Goal: Communication & Community: Share content

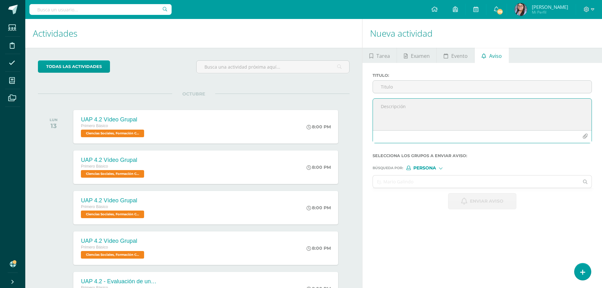
click at [445, 115] on textarea at bounding box center [482, 115] width 219 height 32
paste textarea "Apreciables padres de familia, reciban un cordial saludo. Por este medio me per…"
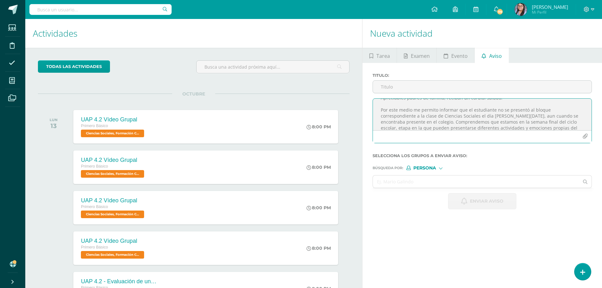
scroll to position [13, 0]
click at [495, 105] on textarea "Apreciables padres de familia, reciban un cordial saludo. Por este medio me per…" at bounding box center [482, 115] width 219 height 32
click at [460, 115] on textarea "Apreciables padres de familia, reciban un cordial saludo. Por este medio me per…" at bounding box center [482, 115] width 219 height 32
click at [508, 116] on textarea "Apreciables padres de familia, reciban un cordial saludo. Por este medio me per…" at bounding box center [482, 115] width 219 height 32
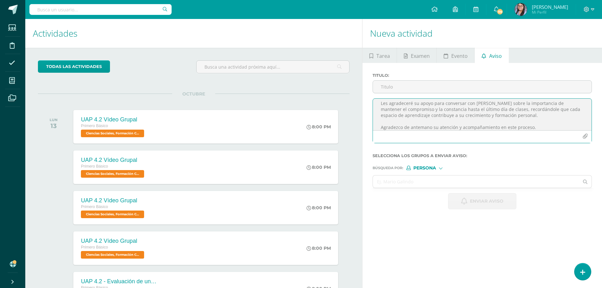
scroll to position [0, 0]
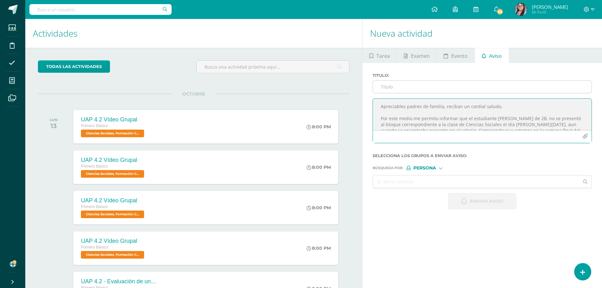
type textarea "Apreciables padres de familia, reciban un cordial saludo. Por este medio me per…"
click at [501, 85] on input "Titulo :" at bounding box center [482, 87] width 219 height 12
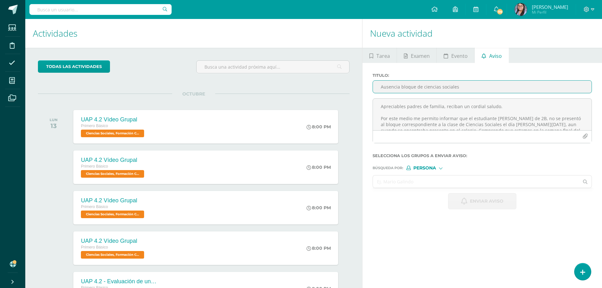
type input "Ausencia bloque de ciencias sociales"
click at [428, 181] on input "text" at bounding box center [476, 181] width 206 height 12
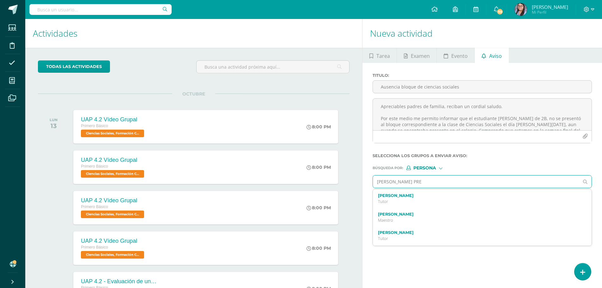
type input "[PERSON_NAME]"
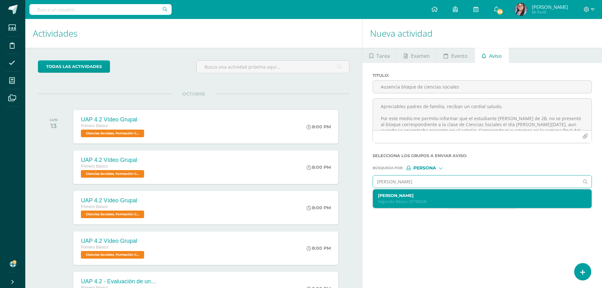
click at [428, 193] on label "[PERSON_NAME]" at bounding box center [478, 195] width 200 height 5
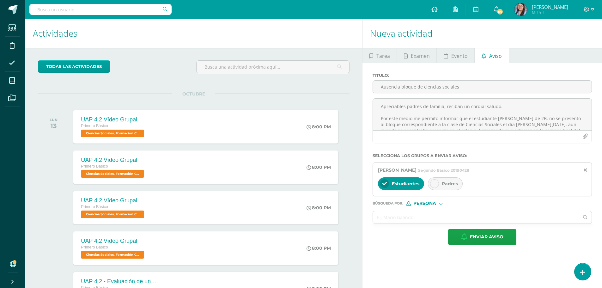
click at [451, 188] on div "Padres" at bounding box center [445, 183] width 35 height 13
click at [453, 219] on input "text" at bounding box center [476, 217] width 206 height 12
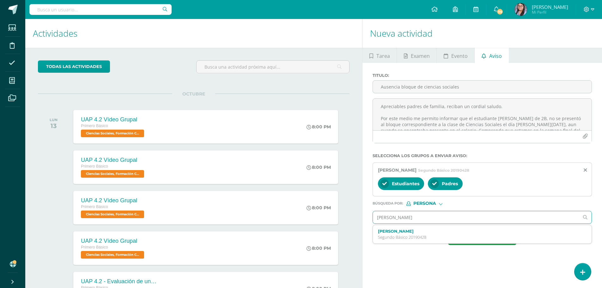
type input "[PERSON_NAME]"
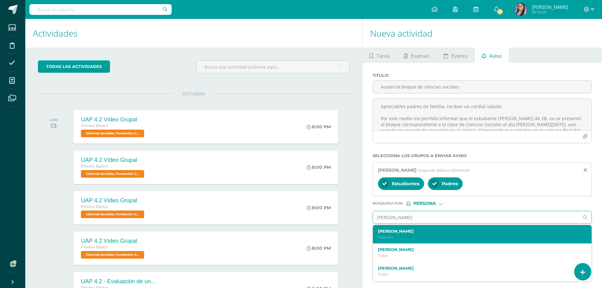
click at [446, 229] on label "[PERSON_NAME]" at bounding box center [478, 231] width 200 height 5
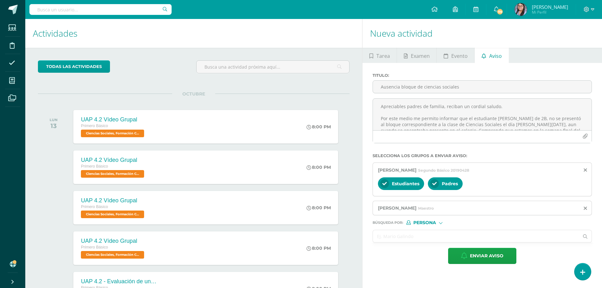
click at [446, 232] on input "text" at bounding box center [476, 236] width 206 height 12
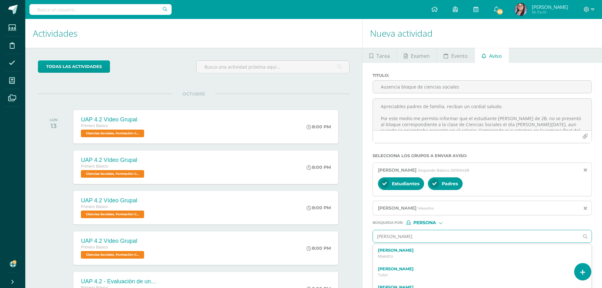
type input "[PERSON_NAME]"
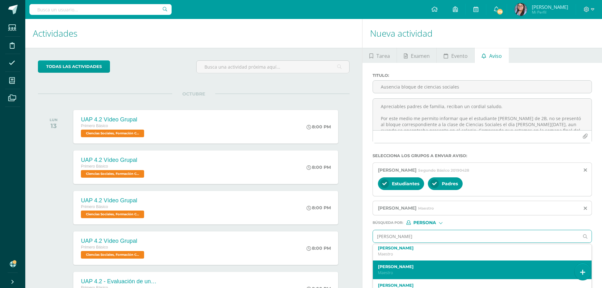
click at [420, 262] on div "[PERSON_NAME]" at bounding box center [482, 270] width 219 height 19
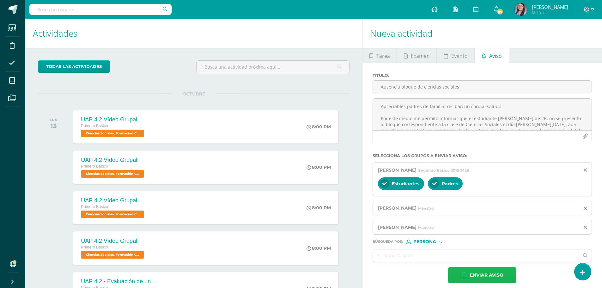
click at [473, 274] on span "Enviar aviso" at bounding box center [487, 275] width 34 height 15
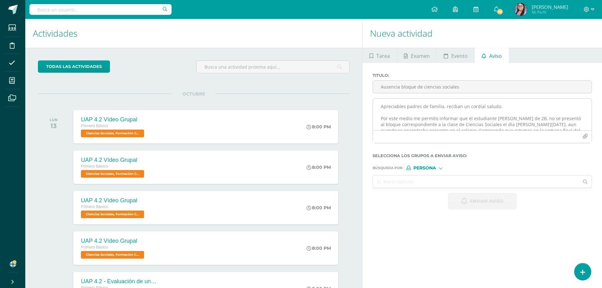
click at [433, 111] on textarea "Apreciables padres de familia, reciban un cordial saludo. Por este medio me per…" at bounding box center [482, 115] width 219 height 32
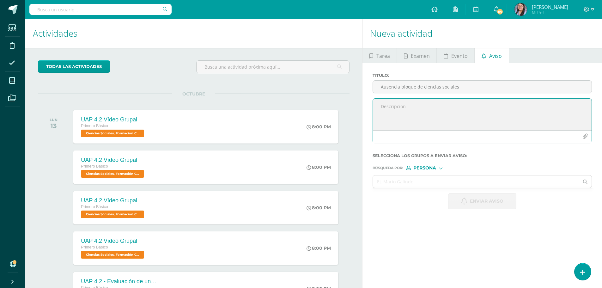
paste textarea "Apreciables padres de familia, reciban un cordial saludo. Por este medio se inf…"
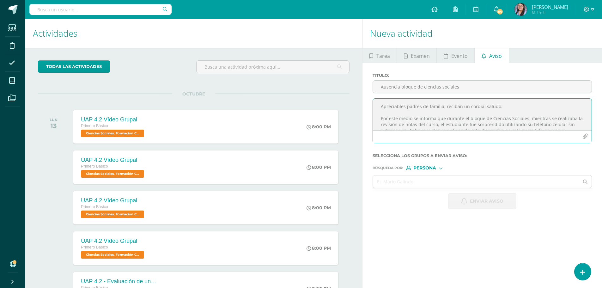
click at [465, 126] on textarea "Apreciables padres de familia, reciban un cordial saludo. Por este medio se inf…" at bounding box center [482, 115] width 219 height 32
click at [554, 122] on textarea "Apreciables padres de familia, reciban un cordial saludo. Por este medio se inf…" at bounding box center [482, 115] width 219 height 32
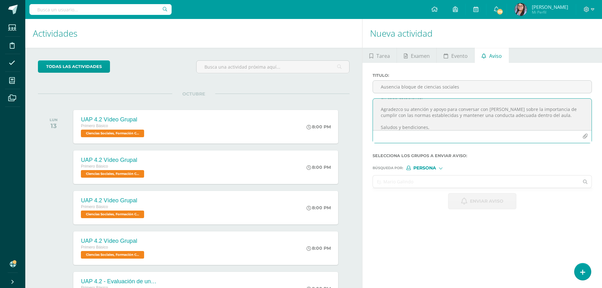
type textarea "Apreciables padres de familia, reciban un cordial saludo. Por este medio se inf…"
click at [421, 185] on input "text" at bounding box center [476, 181] width 206 height 12
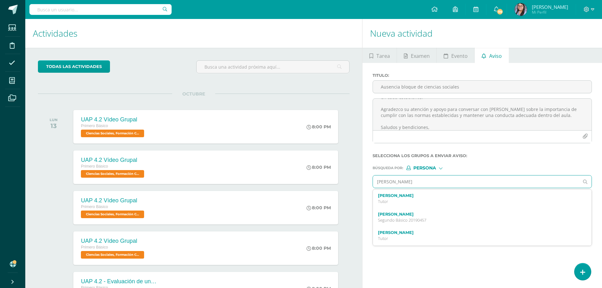
type input "[PERSON_NAME]"
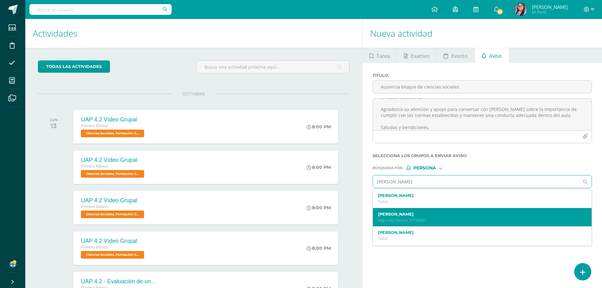
click at [421, 212] on label "[PERSON_NAME]" at bounding box center [478, 214] width 200 height 5
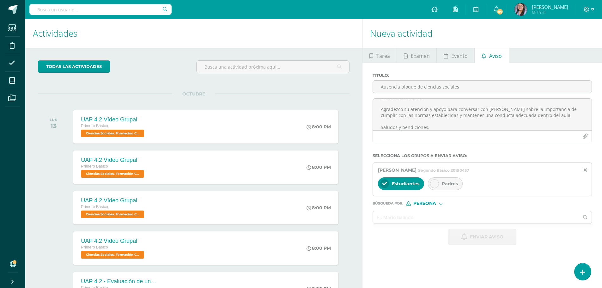
click at [447, 183] on span "Padres" at bounding box center [450, 184] width 16 height 6
click at [456, 219] on input "text" at bounding box center [476, 217] width 206 height 12
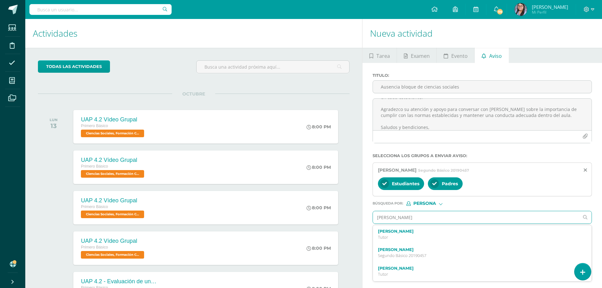
type input "[PERSON_NAME]"
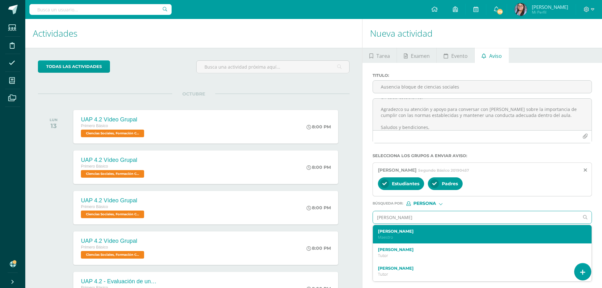
click at [448, 229] on label "[PERSON_NAME]" at bounding box center [478, 231] width 200 height 5
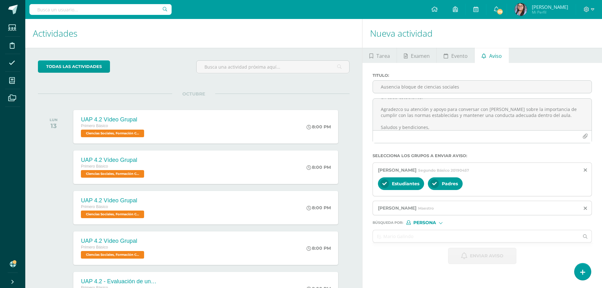
click at [448, 229] on form "Titulo : Ausencia bloque de ciencias sociales Selecciona los grupos a enviar av…" at bounding box center [482, 168] width 219 height 191
click at [447, 234] on input "text" at bounding box center [476, 236] width 206 height 12
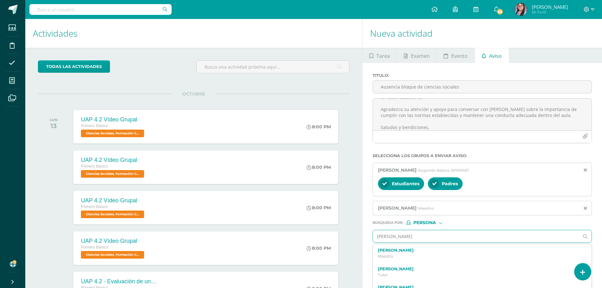
type input "[PERSON_NAME]"
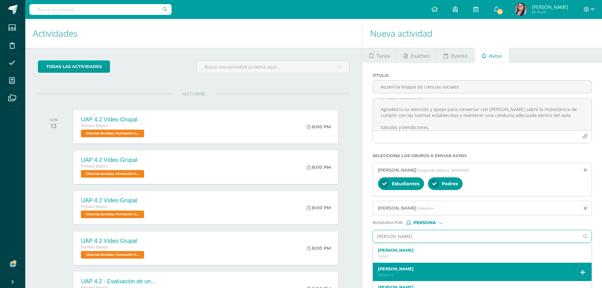
click at [433, 264] on div "[PERSON_NAME]" at bounding box center [482, 272] width 219 height 19
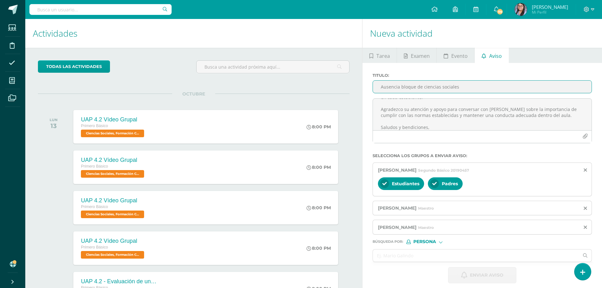
click at [421, 89] on input "Ausencia bloque de ciencias sociales" at bounding box center [482, 87] width 219 height 12
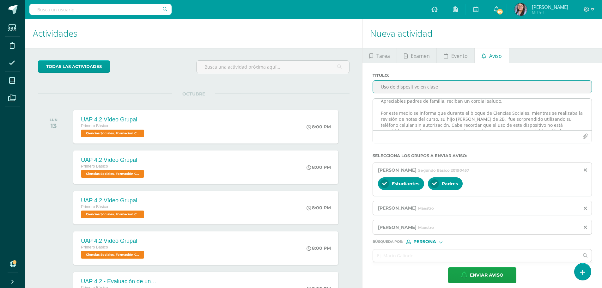
scroll to position [0, 0]
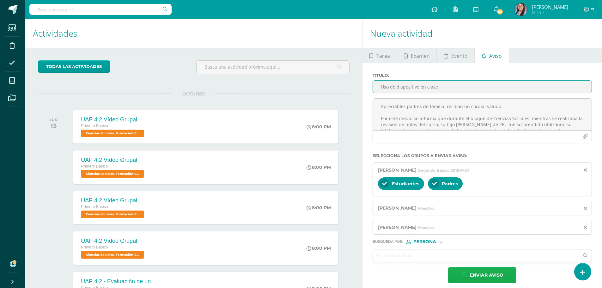
type input "Uso de dispositivo en clase"
click at [484, 280] on span "Enviar aviso" at bounding box center [487, 275] width 34 height 15
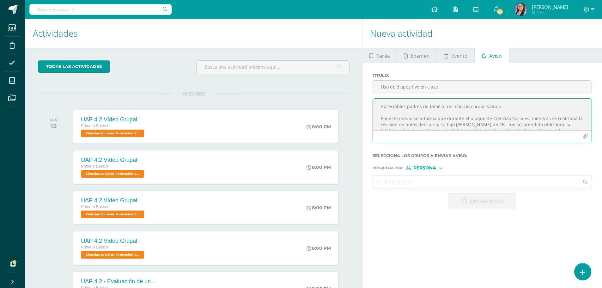
click at [406, 102] on textarea "Apreciables padres de familia, reciban un cordial saludo. Por este medio se inf…" at bounding box center [482, 115] width 219 height 32
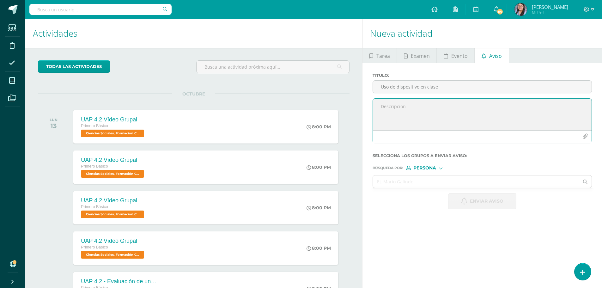
paste textarea "Loremipsu dolorsitame: Consect ad elitse d eiusmod tempor. Inc utla etdol ma al…"
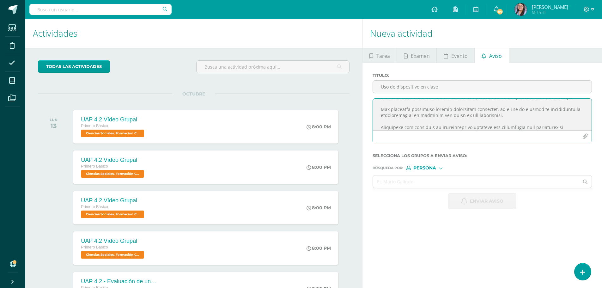
type textarea "Loremipsu dolorsitame: Consect ad elitse d eiusmod tempor. Inc utla etdol ma al…"
click at [397, 82] on input "Uso de dispositivo en clase" at bounding box center [482, 87] width 219 height 12
paste input "Festival Artístico – [GEOGRAPHIC_DATA][DATE]"
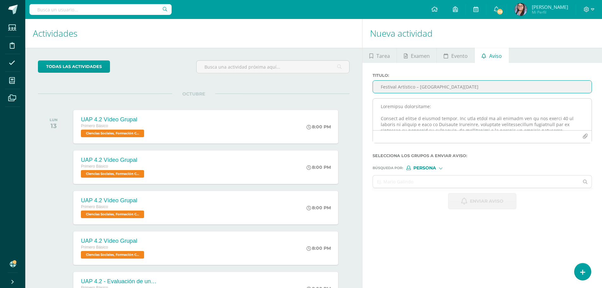
scroll to position [32, 0]
type input "Festival Artístico – [GEOGRAPHIC_DATA][DATE]"
click at [379, 129] on textarea at bounding box center [482, 115] width 219 height 32
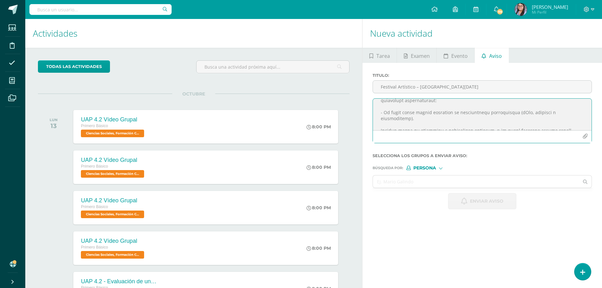
scroll to position [65, 0]
click at [379, 107] on textarea at bounding box center [482, 115] width 219 height 32
click at [380, 126] on textarea at bounding box center [482, 115] width 219 height 32
click at [377, 112] on textarea at bounding box center [482, 115] width 219 height 32
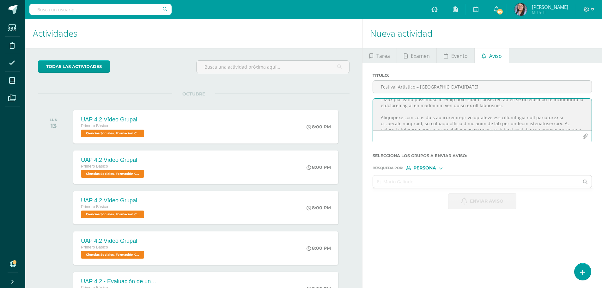
scroll to position [146, 0]
type textarea "Loremipsu dolorsitame: Consect ad elitse d eiusmod tempor. Inc utla etdol ma al…"
click at [432, 167] on span "Persona" at bounding box center [425, 167] width 23 height 3
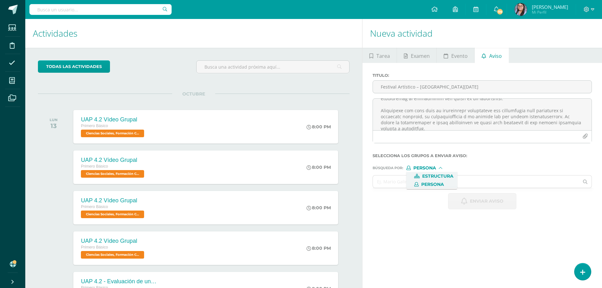
click at [432, 173] on span "Estructura" at bounding box center [432, 176] width 51 height 8
click at [431, 178] on input "text" at bounding box center [476, 181] width 206 height 12
type input "titular"
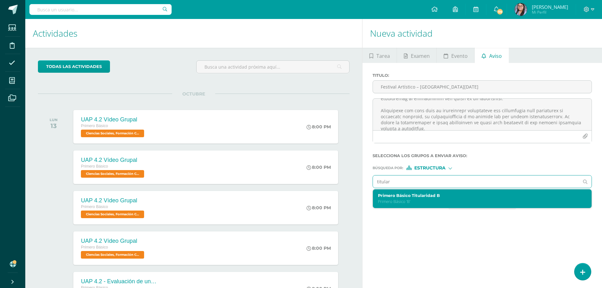
click at [420, 199] on div "Primero Básico Titularidad B Primero Básico 'B'" at bounding box center [478, 198] width 200 height 11
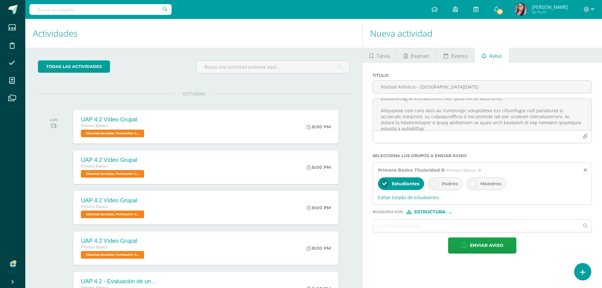
click at [443, 182] on span "Padres" at bounding box center [450, 184] width 16 height 6
click at [443, 212] on span "Estructura" at bounding box center [430, 211] width 31 height 3
click at [441, 227] on span "Persona" at bounding box center [433, 228] width 23 height 3
click at [441, 226] on input "text" at bounding box center [476, 226] width 206 height 12
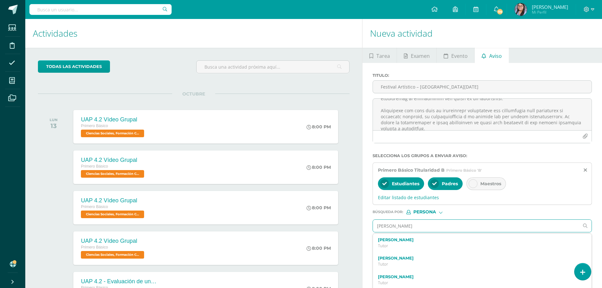
type input "[PERSON_NAME]"
click at [445, 253] on div "[PERSON_NAME]" at bounding box center [482, 261] width 219 height 19
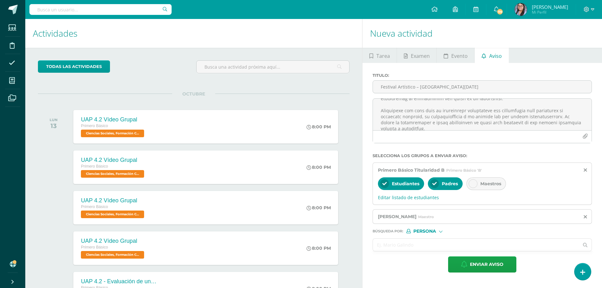
click at [453, 246] on input "text" at bounding box center [476, 245] width 206 height 12
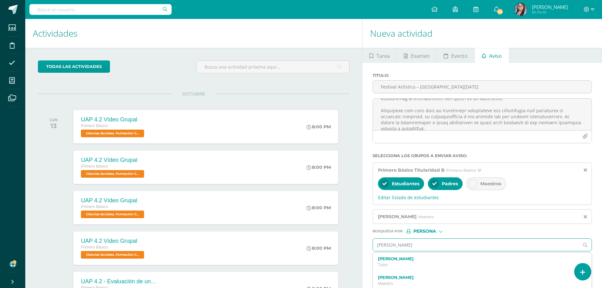
type input "[PERSON_NAME]"
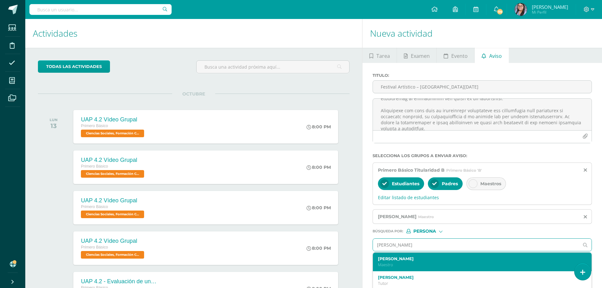
click at [453, 254] on div "[PERSON_NAME]" at bounding box center [482, 262] width 219 height 19
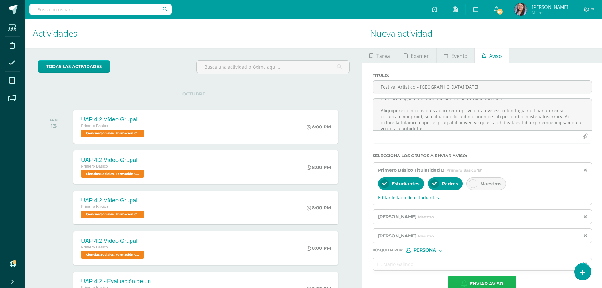
click at [493, 280] on span "Enviar aviso" at bounding box center [487, 283] width 34 height 15
